Goal: Task Accomplishment & Management: Manage account settings

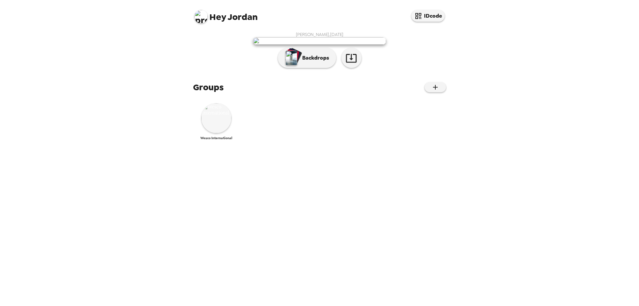
click at [213, 133] on img at bounding box center [216, 118] width 30 height 30
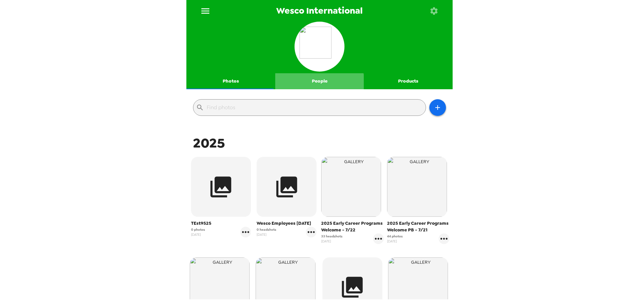
click at [317, 83] on button "People" at bounding box center [319, 81] width 89 height 16
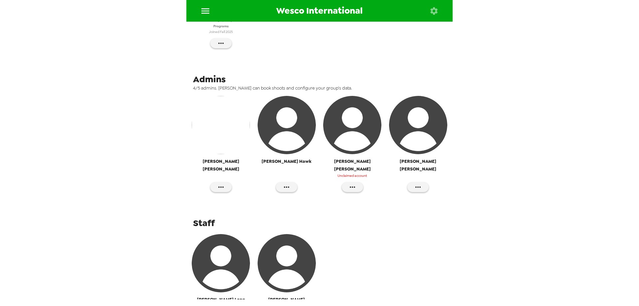
scroll to position [233, 0]
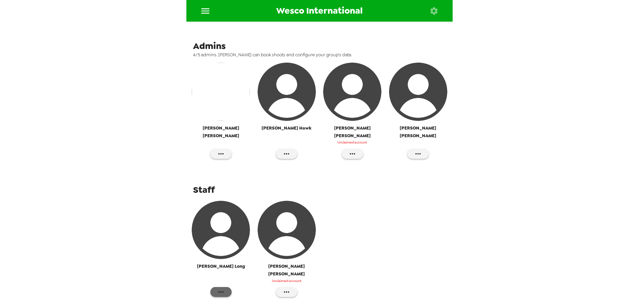
click at [221, 288] on icon "button" at bounding box center [221, 292] width 8 height 8
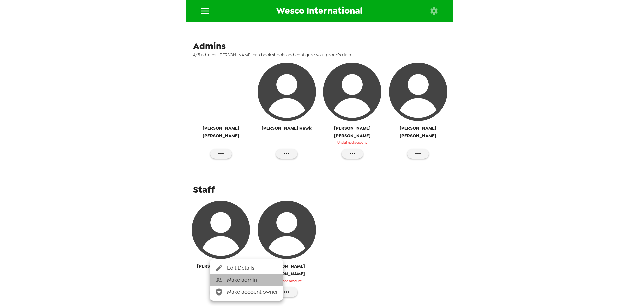
click at [230, 278] on span "Make admin" at bounding box center [252, 280] width 51 height 8
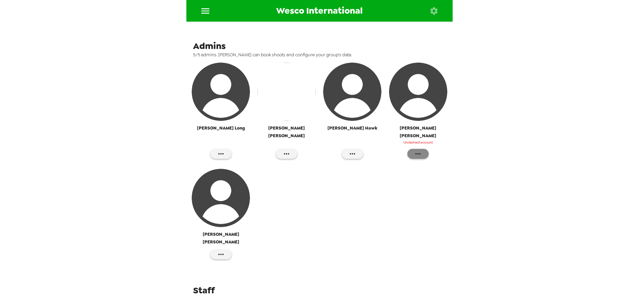
click at [418, 150] on icon "button" at bounding box center [418, 154] width 8 height 8
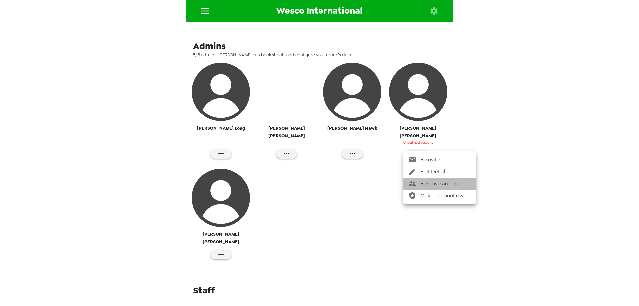
click at [422, 182] on span "Remove admin" at bounding box center [446, 184] width 51 height 8
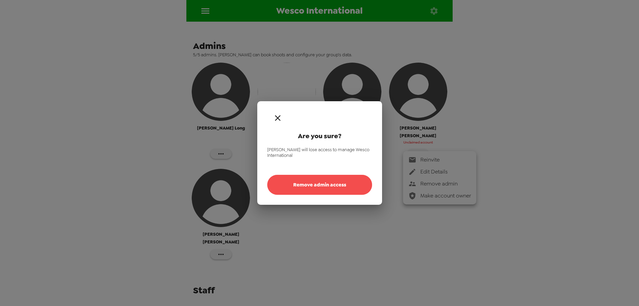
click at [334, 184] on button "Remove admin access" at bounding box center [319, 185] width 105 height 20
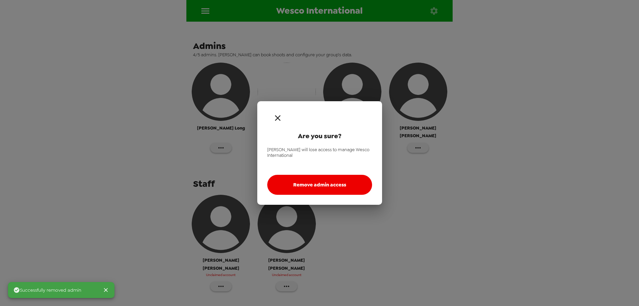
scroll to position [233, 0]
